Goal: Task Accomplishment & Management: Manage account settings

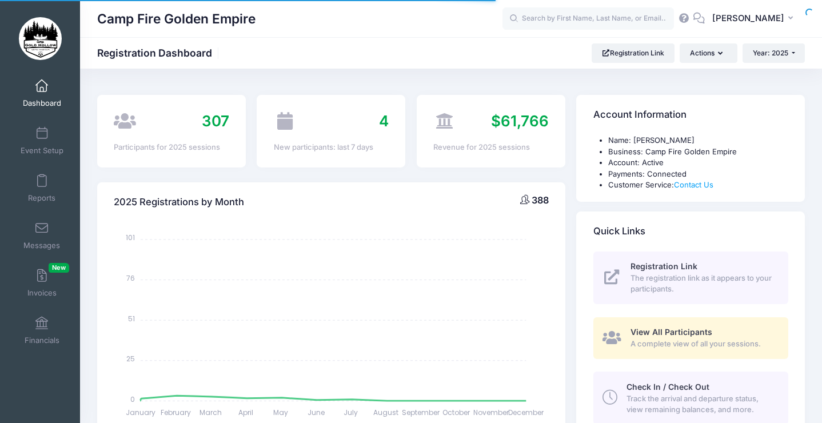
select select
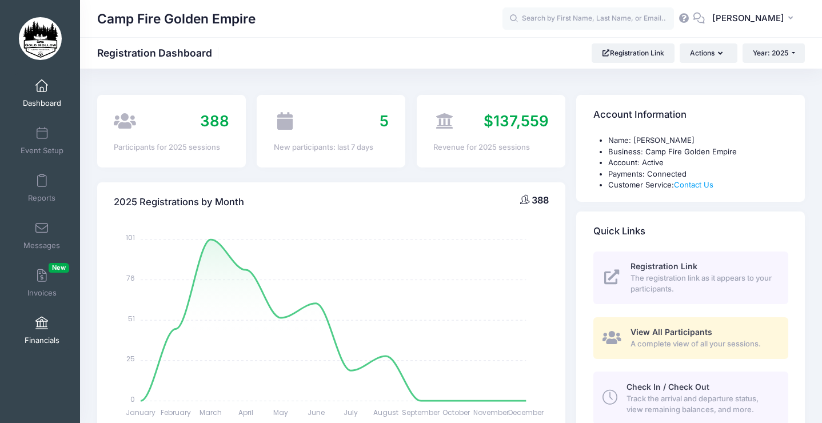
click at [49, 339] on span "Financials" at bounding box center [42, 341] width 35 height 10
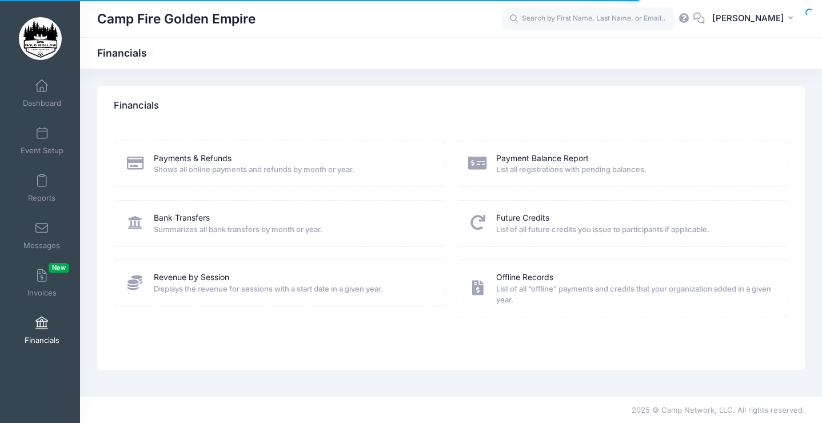
click at [236, 159] on div "Payments & Refunds" at bounding box center [292, 159] width 277 height 12
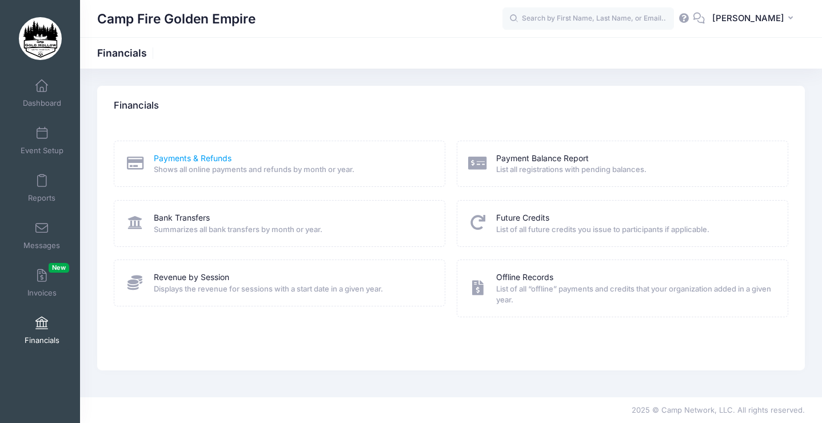
click at [220, 159] on link "Payments & Refunds" at bounding box center [193, 159] width 78 height 12
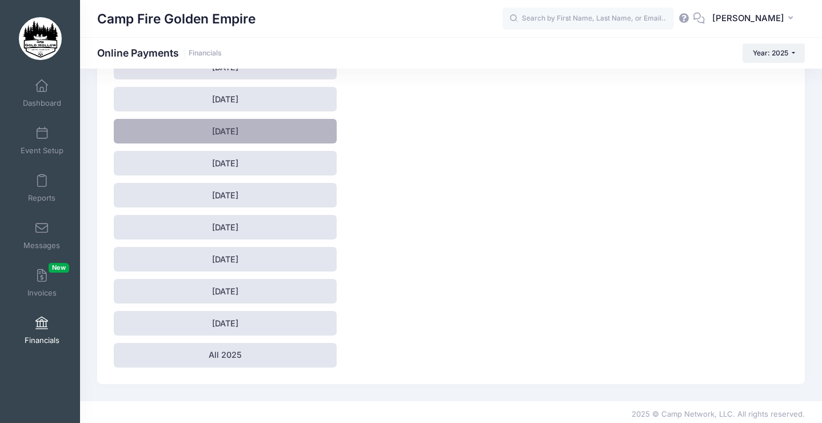
scroll to position [115, 0]
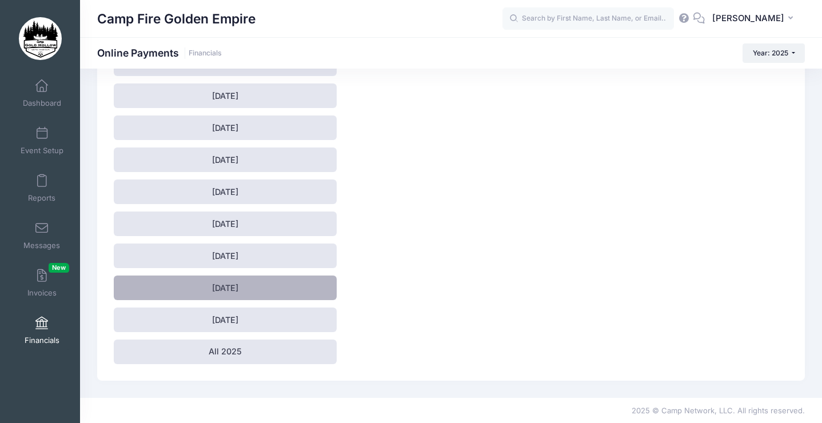
click at [252, 293] on link "August 2025" at bounding box center [225, 288] width 223 height 25
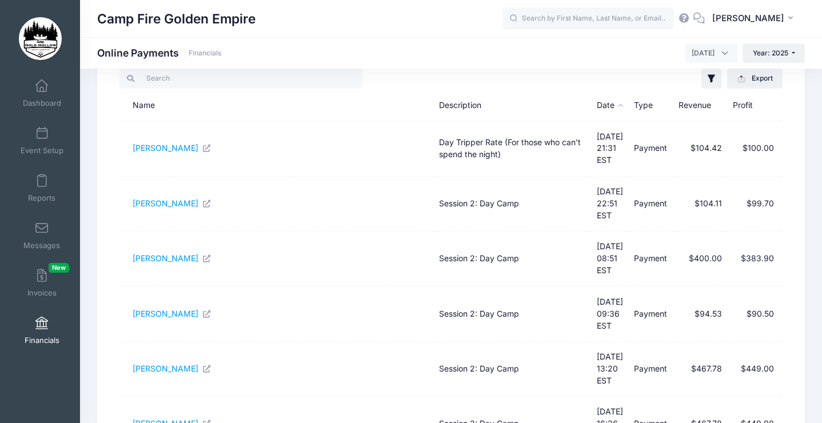
scroll to position [368, 0]
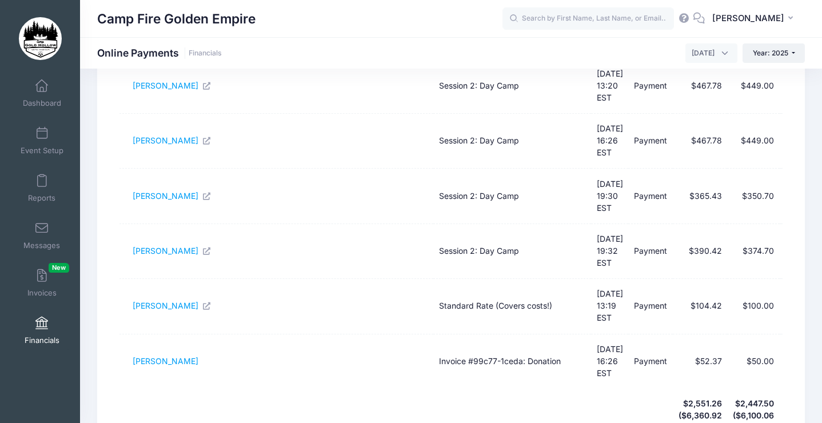
select select "50"
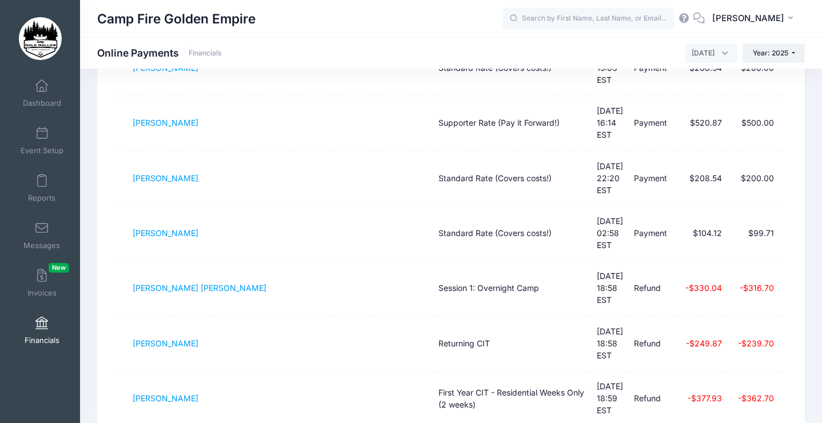
scroll to position [1765, 0]
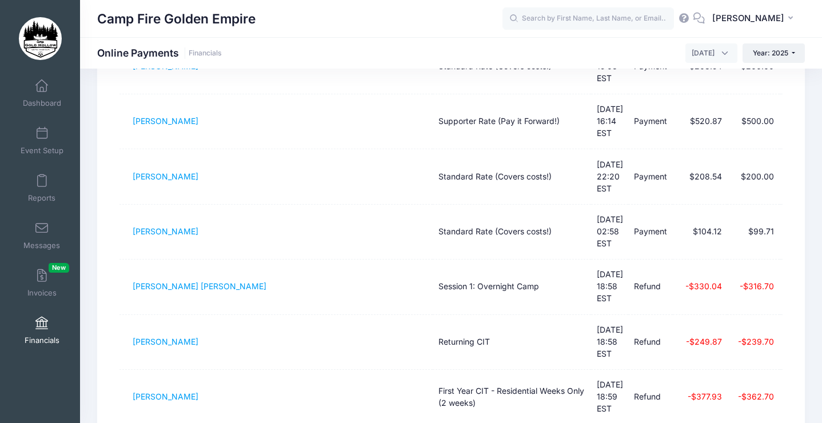
drag, startPoint x: 130, startPoint y: 274, endPoint x: 740, endPoint y: 311, distance: 610.7
drag, startPoint x: 781, startPoint y: 318, endPoint x: 187, endPoint y: 284, distance: 595.1
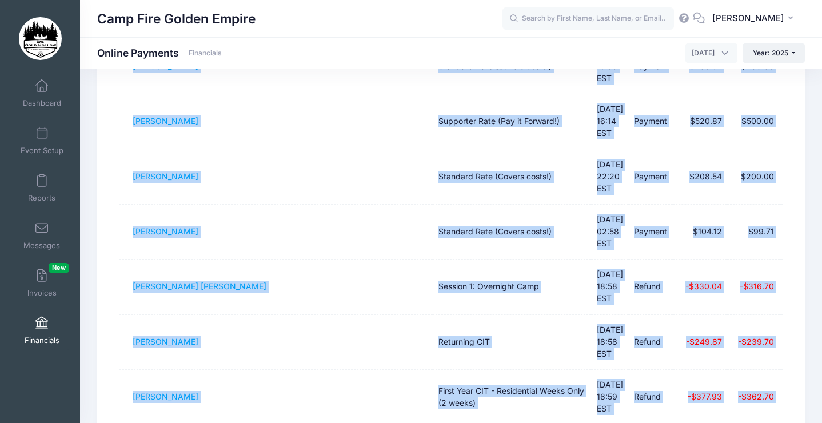
drag, startPoint x: 130, startPoint y: 271, endPoint x: 799, endPoint y: 327, distance: 670.7
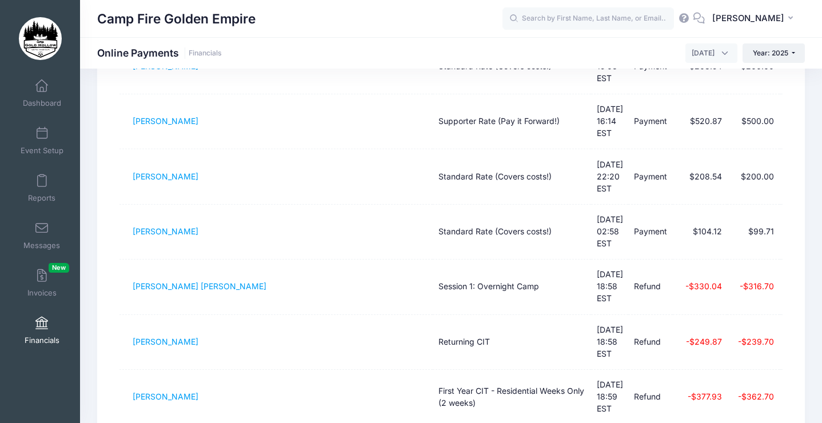
drag, startPoint x: 128, startPoint y: 271, endPoint x: 771, endPoint y: 321, distance: 645.2
copy tbody "[PERSON_NAME] Community Rate (Reduced for accessibility!) [DATE] 12:45 EST Paym…"
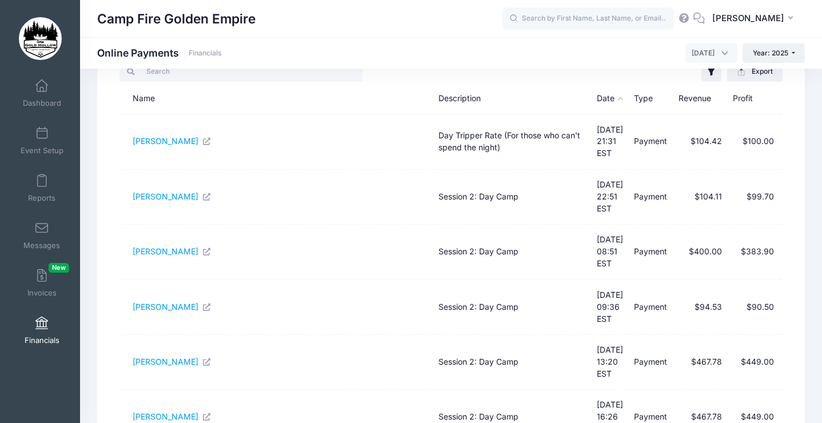
scroll to position [0, 0]
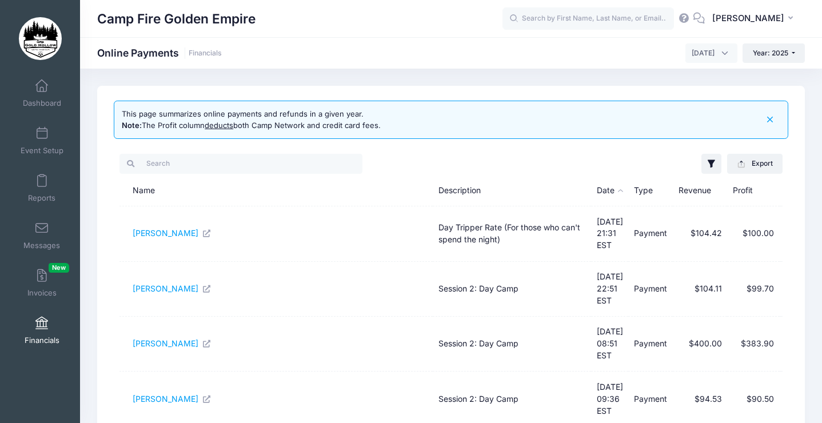
click at [726, 54] on span "[DATE]" at bounding box center [712, 52] width 52 height 19
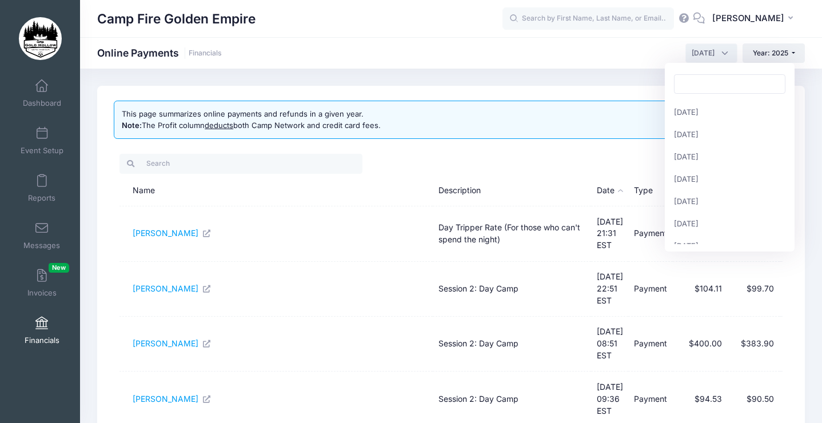
scroll to position [112, 0]
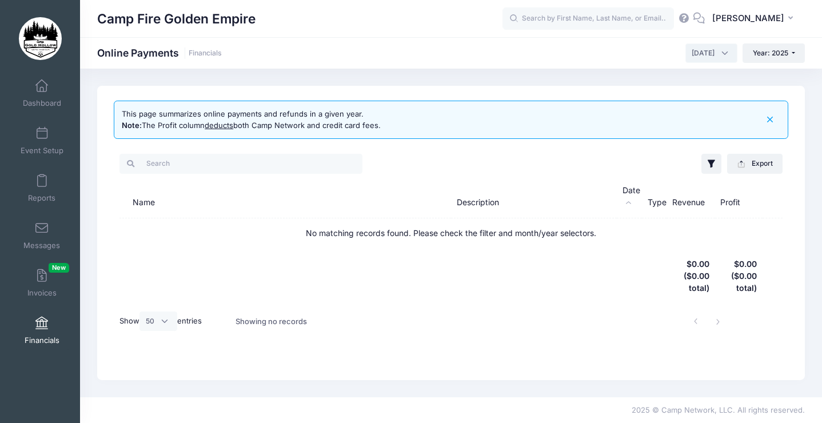
click at [718, 50] on span "[DATE]" at bounding box center [712, 52] width 52 height 19
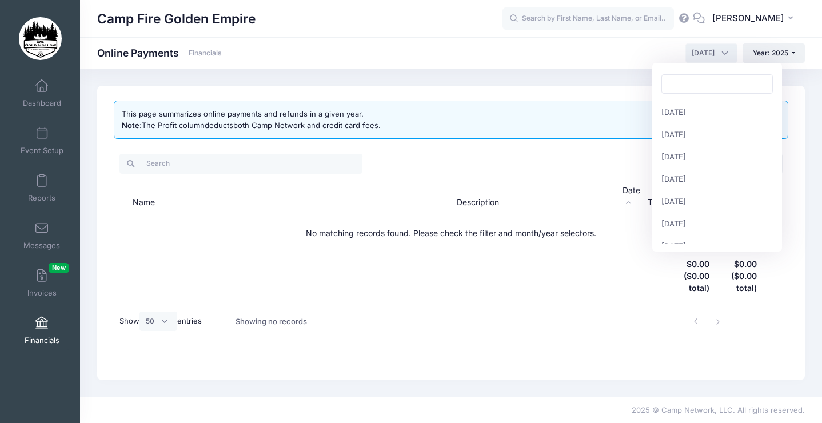
scroll to position [147, 0]
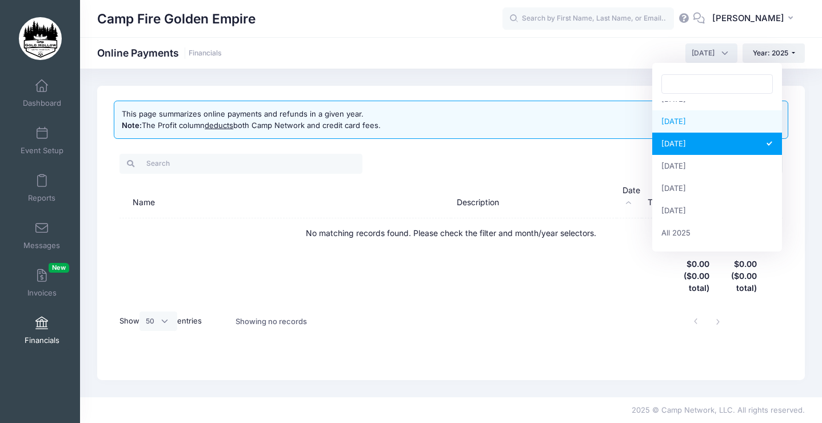
select select "8"
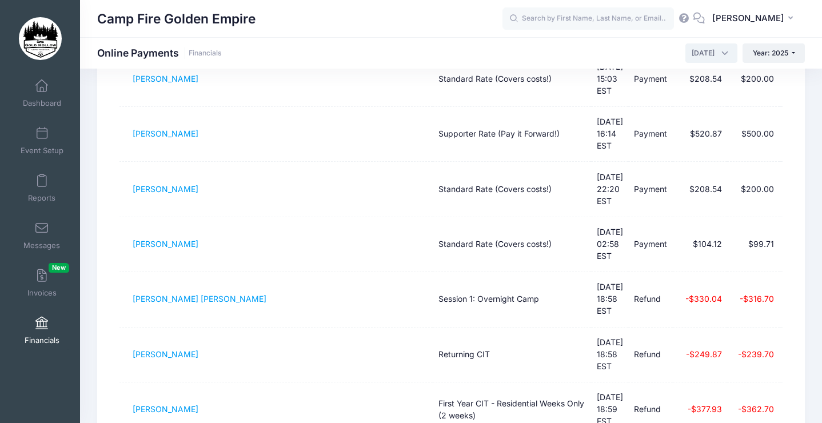
scroll to position [1755, 0]
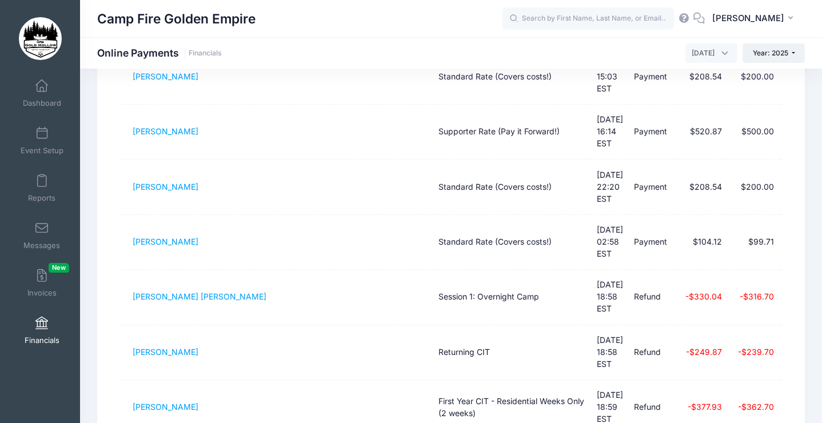
drag, startPoint x: 128, startPoint y: 282, endPoint x: 521, endPoint y: 378, distance: 404.4
copy table "[PERSON_NAME] Community Rate (Reduced for accessibility!) [DATE] 12:45 EST Paym…"
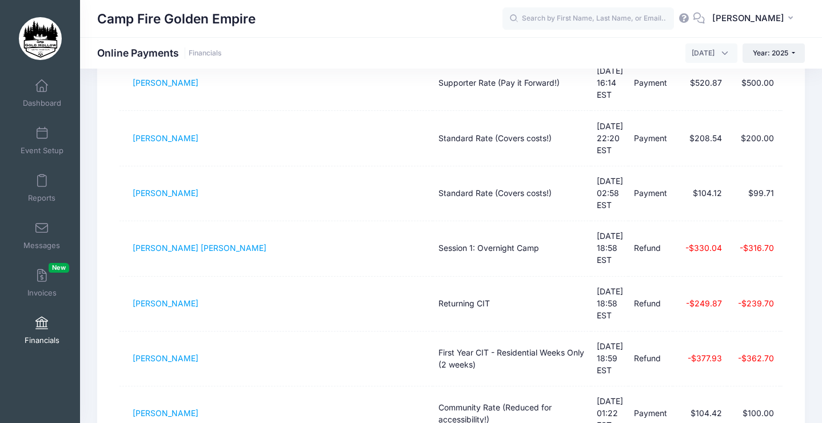
scroll to position [1806, 0]
